Goal: Task Accomplishment & Management: Complete application form

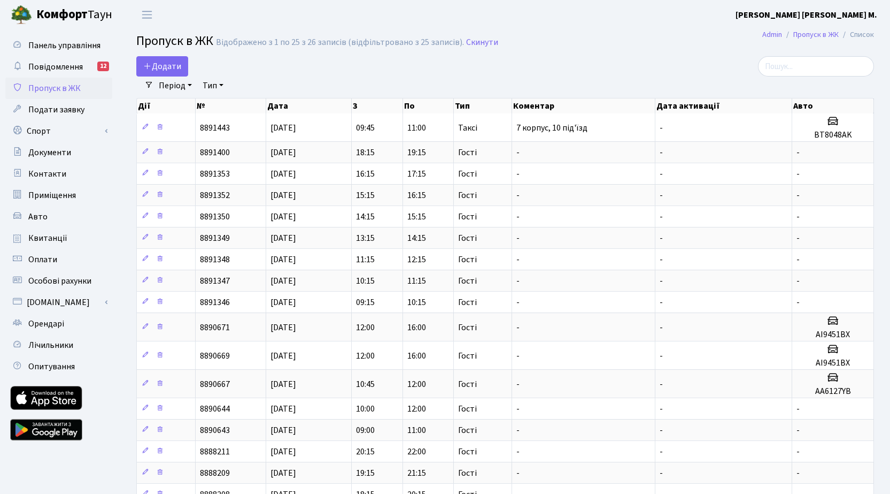
select select "25"
click at [160, 65] on span "Додати" at bounding box center [162, 66] width 38 height 12
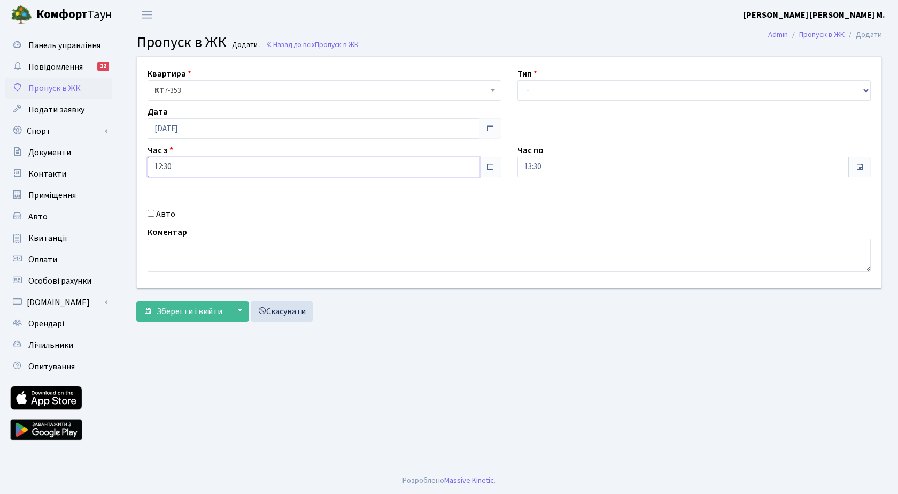
click at [225, 166] on input "12:30" at bounding box center [314, 167] width 332 height 20
click at [179, 201] on icon at bounding box center [177, 203] width 29 height 29
click at [178, 200] on icon at bounding box center [177, 203] width 29 height 29
click at [177, 198] on icon at bounding box center [177, 203] width 29 height 29
type input "15:30"
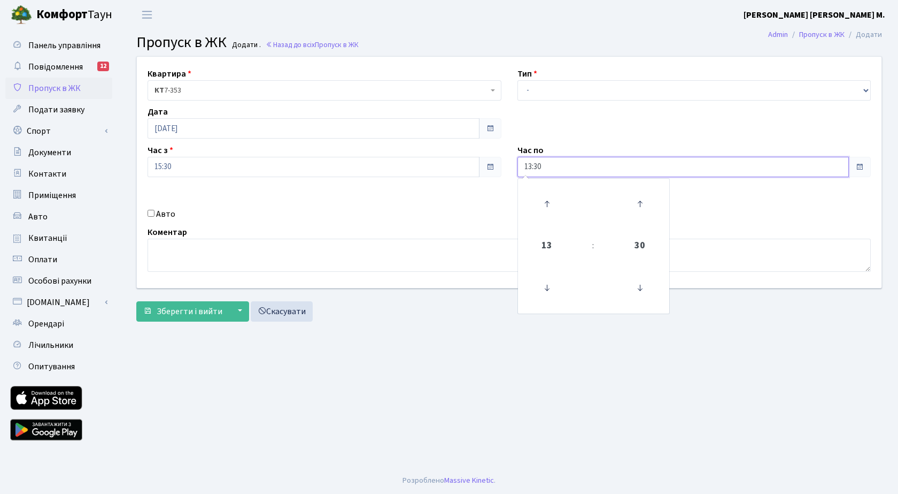
click at [612, 165] on input "13:30" at bounding box center [684, 167] width 332 height 20
click at [544, 205] on icon at bounding box center [547, 203] width 29 height 29
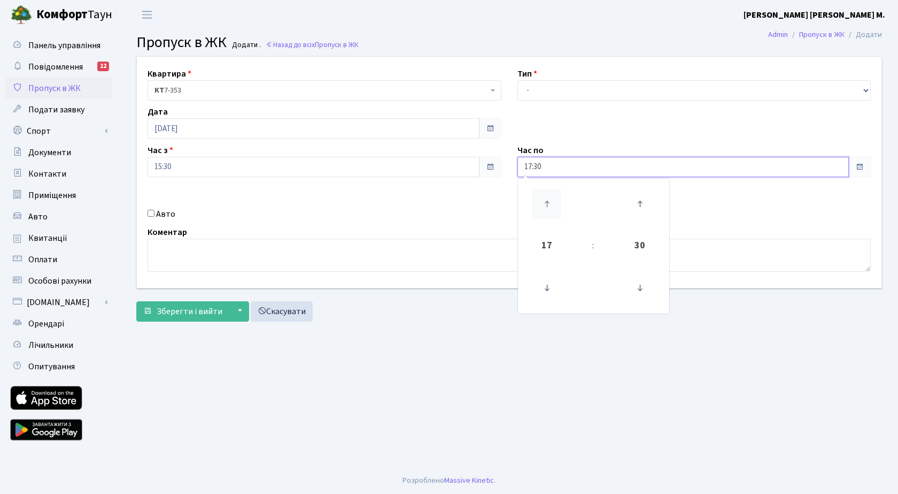
click at [544, 205] on icon at bounding box center [547, 203] width 29 height 29
type input "18:30"
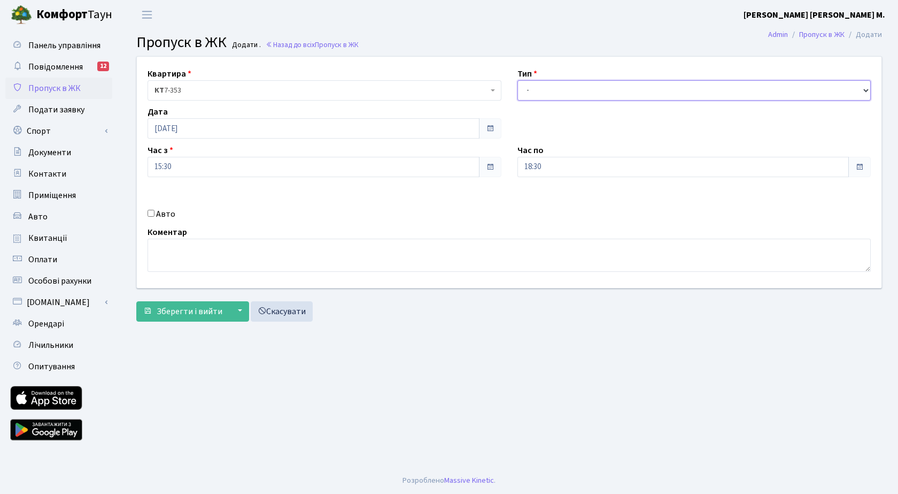
click at [558, 94] on select "- Доставка Таксі Гості Сервіс" at bounding box center [695, 90] width 354 height 20
select select "3"
click at [518, 80] on select "- Доставка Таксі Гості Сервіс" at bounding box center [695, 90] width 354 height 20
click at [184, 310] on span "Зберегти і вийти" at bounding box center [190, 311] width 66 height 12
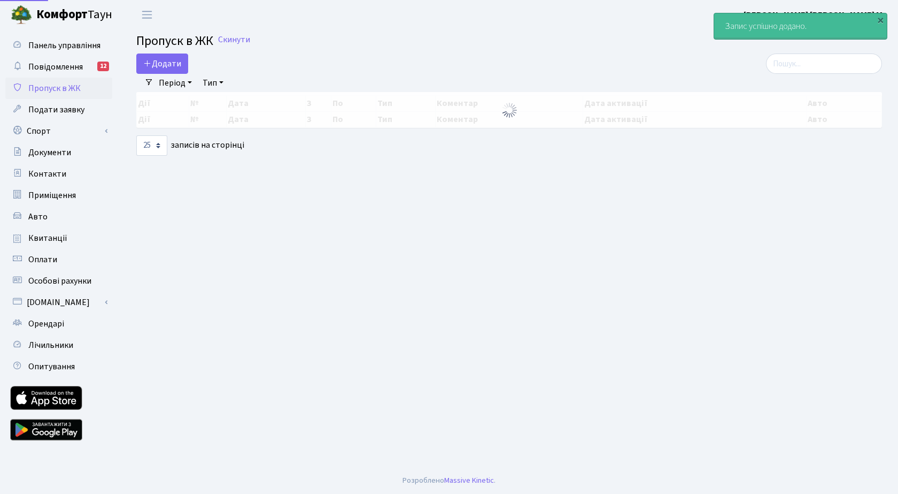
select select "25"
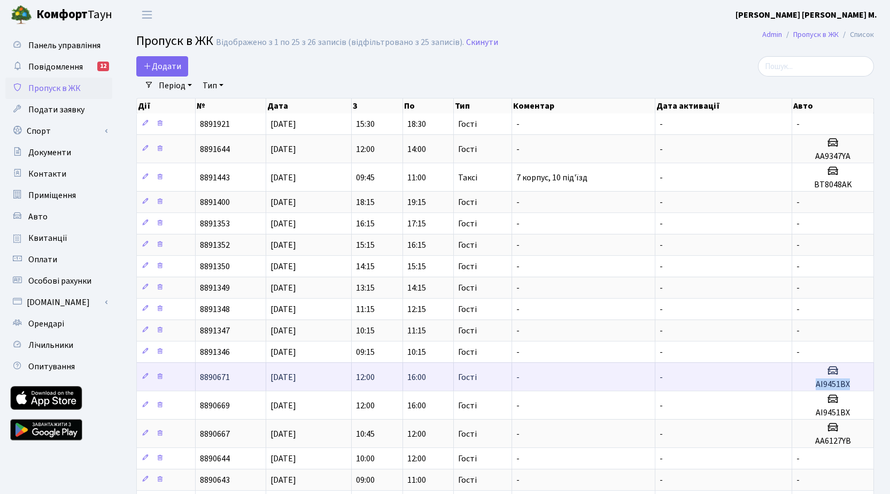
drag, startPoint x: 808, startPoint y: 382, endPoint x: 856, endPoint y: 379, distance: 48.3
click at [856, 379] on h5 "АІ9451ВХ" at bounding box center [833, 384] width 73 height 10
copy h5 "АІ9451ВХ"
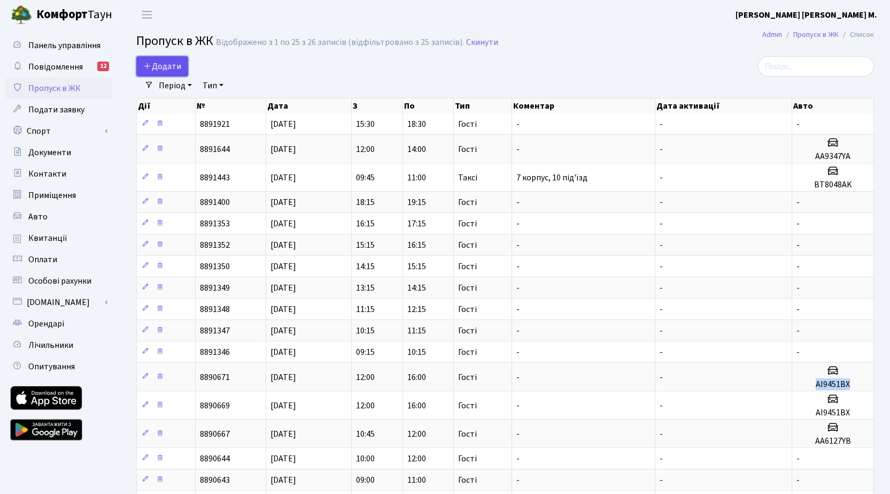
click at [168, 67] on span "Додати" at bounding box center [162, 66] width 38 height 12
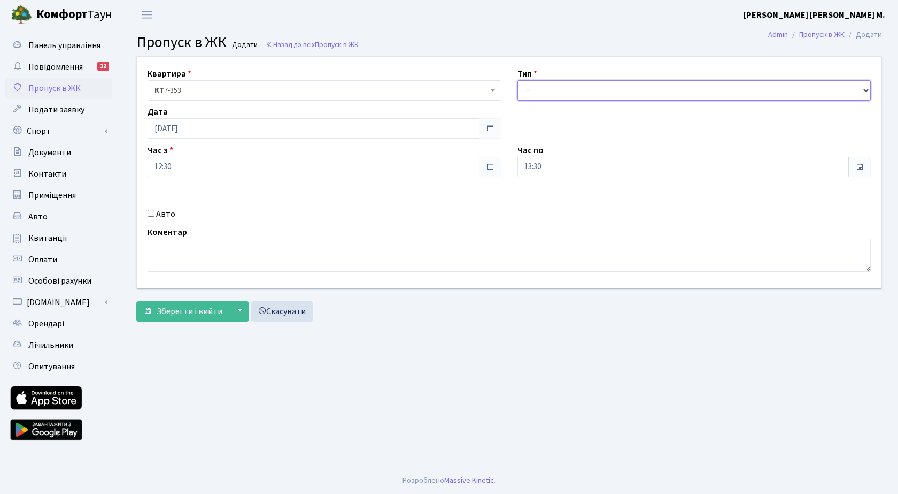
click at [564, 92] on select "- Доставка Таксі Гості Сервіс" at bounding box center [695, 90] width 354 height 20
click at [518, 80] on select "- Доставка Таксі Гості Сервіс" at bounding box center [695, 90] width 354 height 20
click at [564, 88] on select "- Доставка Таксі Гості Сервіс" at bounding box center [695, 90] width 354 height 20
select select "3"
click at [518, 80] on select "- Доставка Таксі Гості Сервіс" at bounding box center [695, 90] width 354 height 20
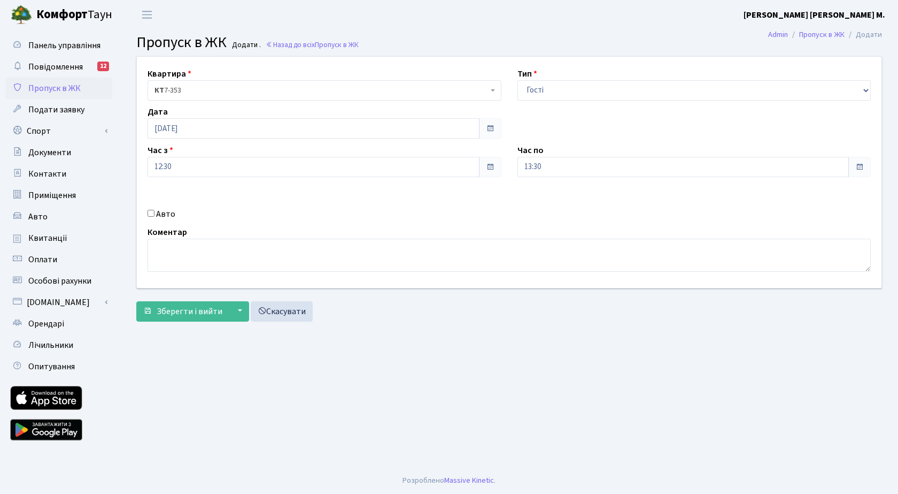
click at [149, 213] on input "Авто" at bounding box center [151, 213] width 7 height 7
checkbox input "true"
paste input "АІ9451ВХ"
type input "АІ9451ВХ"
click at [569, 165] on input "13:30" at bounding box center [684, 167] width 332 height 20
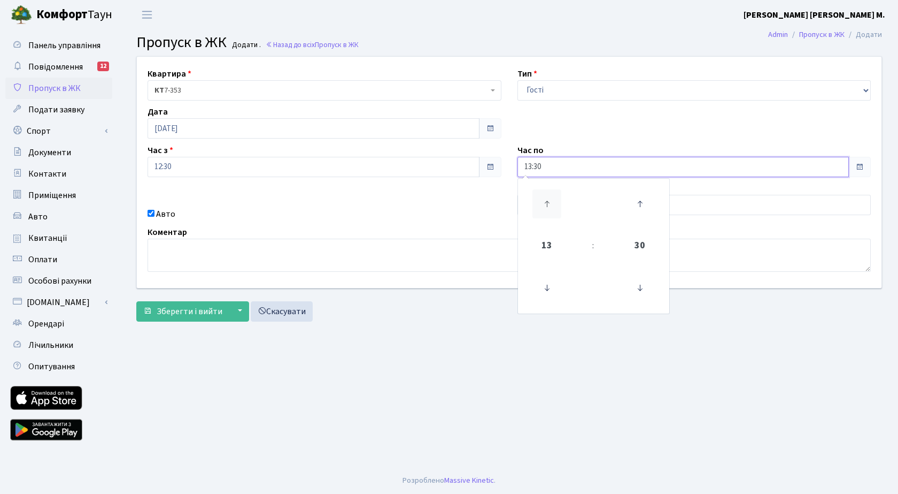
click at [552, 196] on icon at bounding box center [547, 203] width 29 height 29
click at [549, 195] on icon at bounding box center [547, 203] width 29 height 29
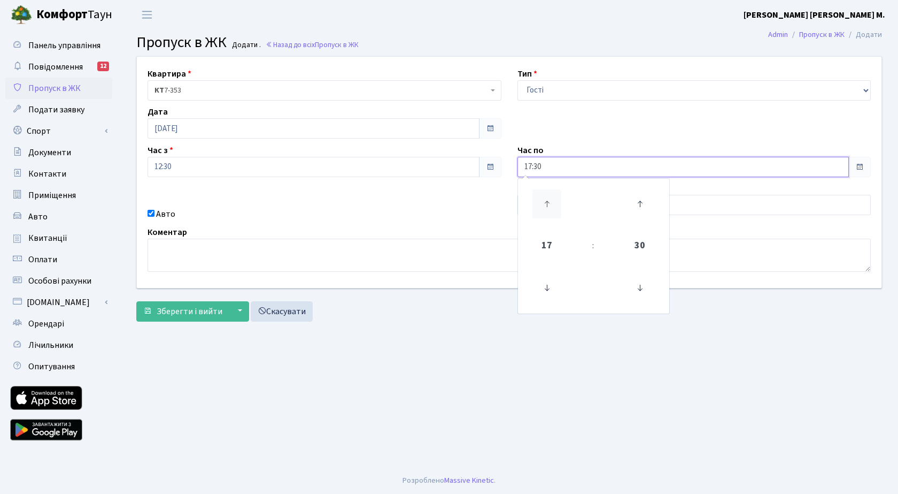
type input "18:30"
click at [190, 310] on span "Зберегти і вийти" at bounding box center [190, 311] width 66 height 12
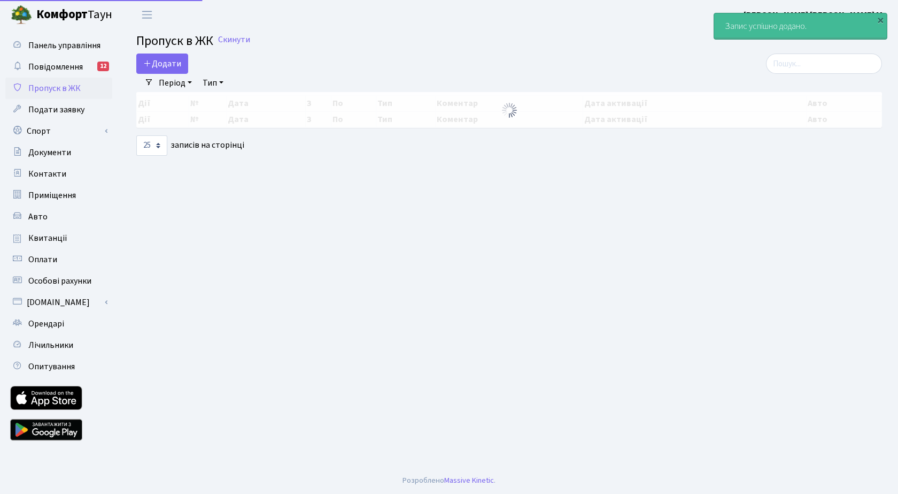
select select "25"
